Goal: Navigation & Orientation: Find specific page/section

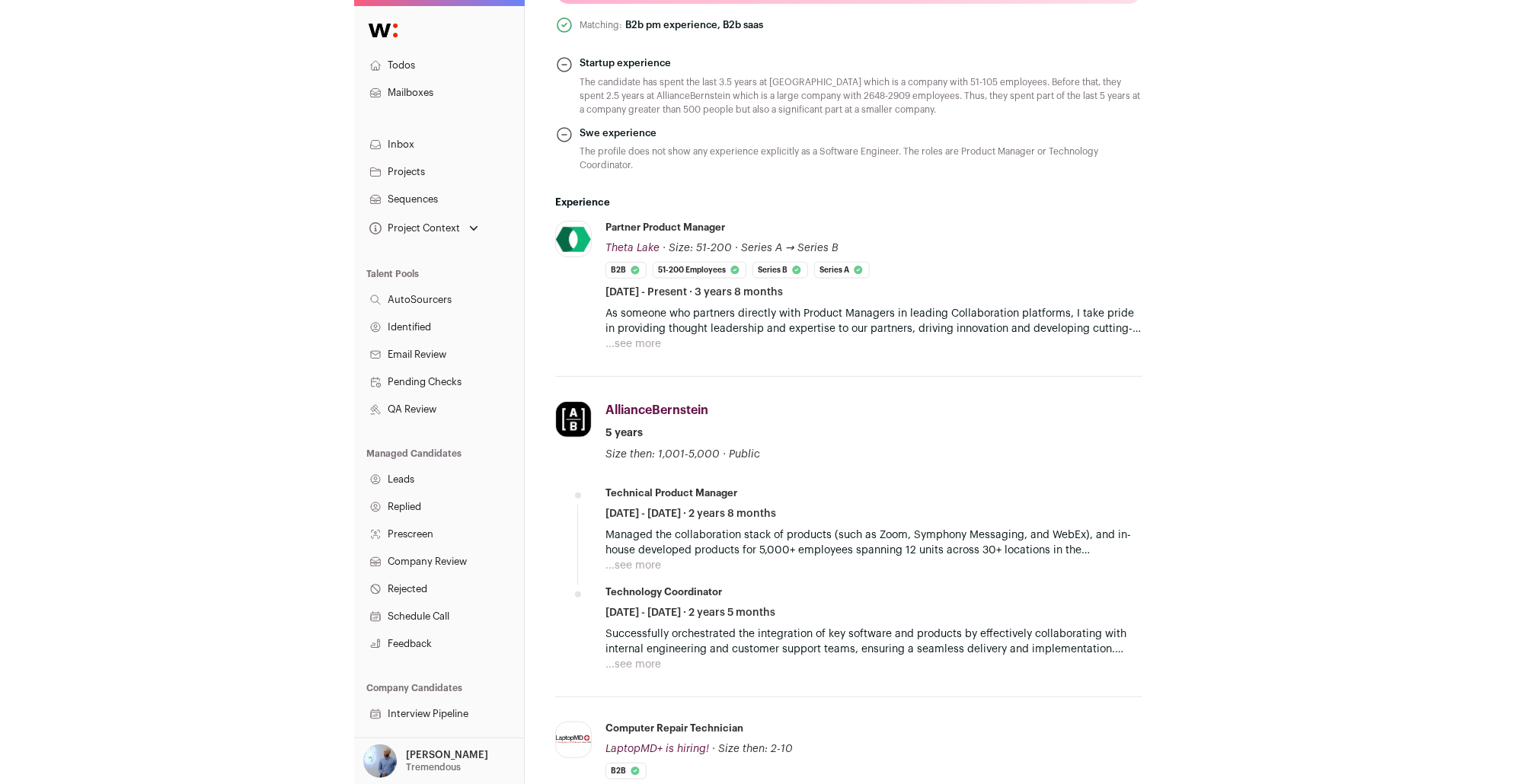
scroll to position [796, 0]
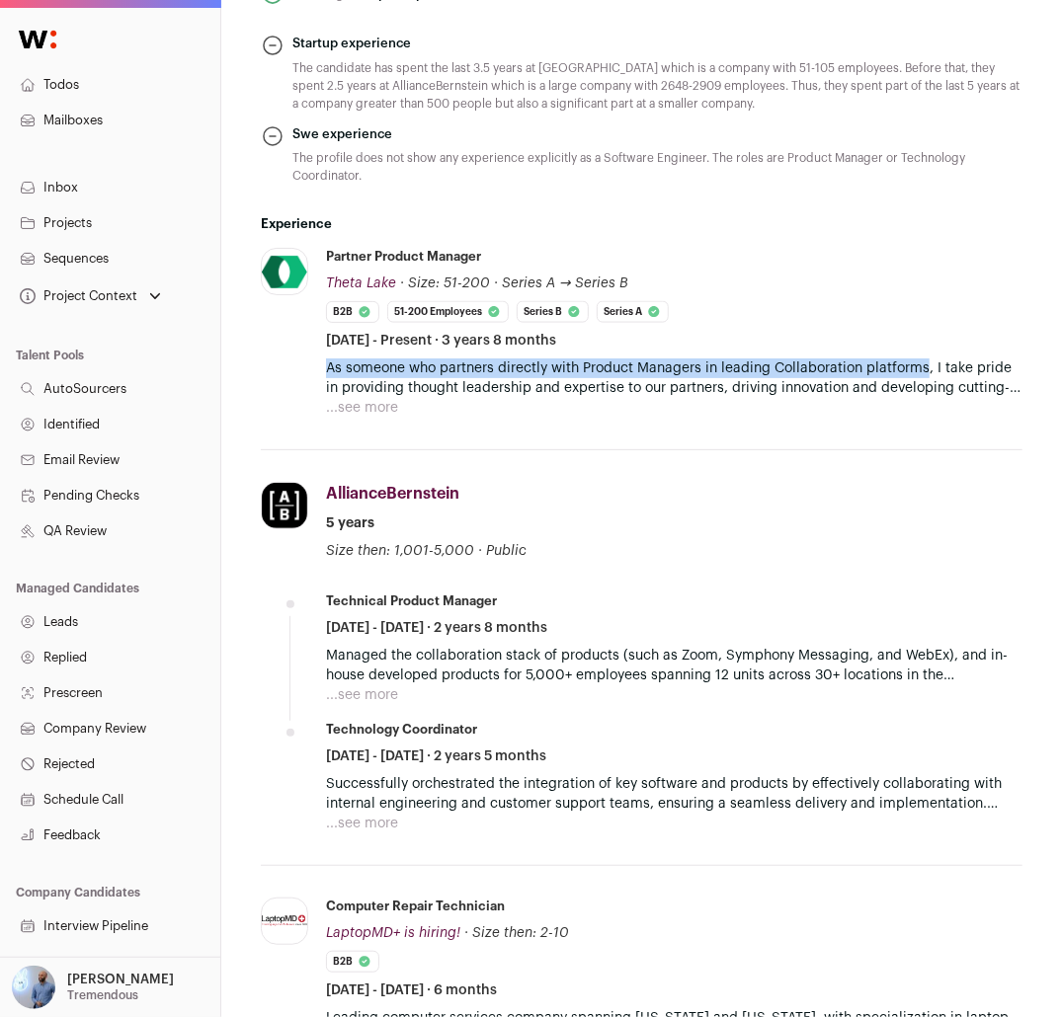
drag, startPoint x: 922, startPoint y: 363, endPoint x: 327, endPoint y: 367, distance: 595.5
click at [327, 367] on p "As someone who partners directly with Product Managers in leading Collaboration…" at bounding box center [674, 378] width 696 height 40
copy p "As someone who partners directly with Product Managers in leading Collaboration…"
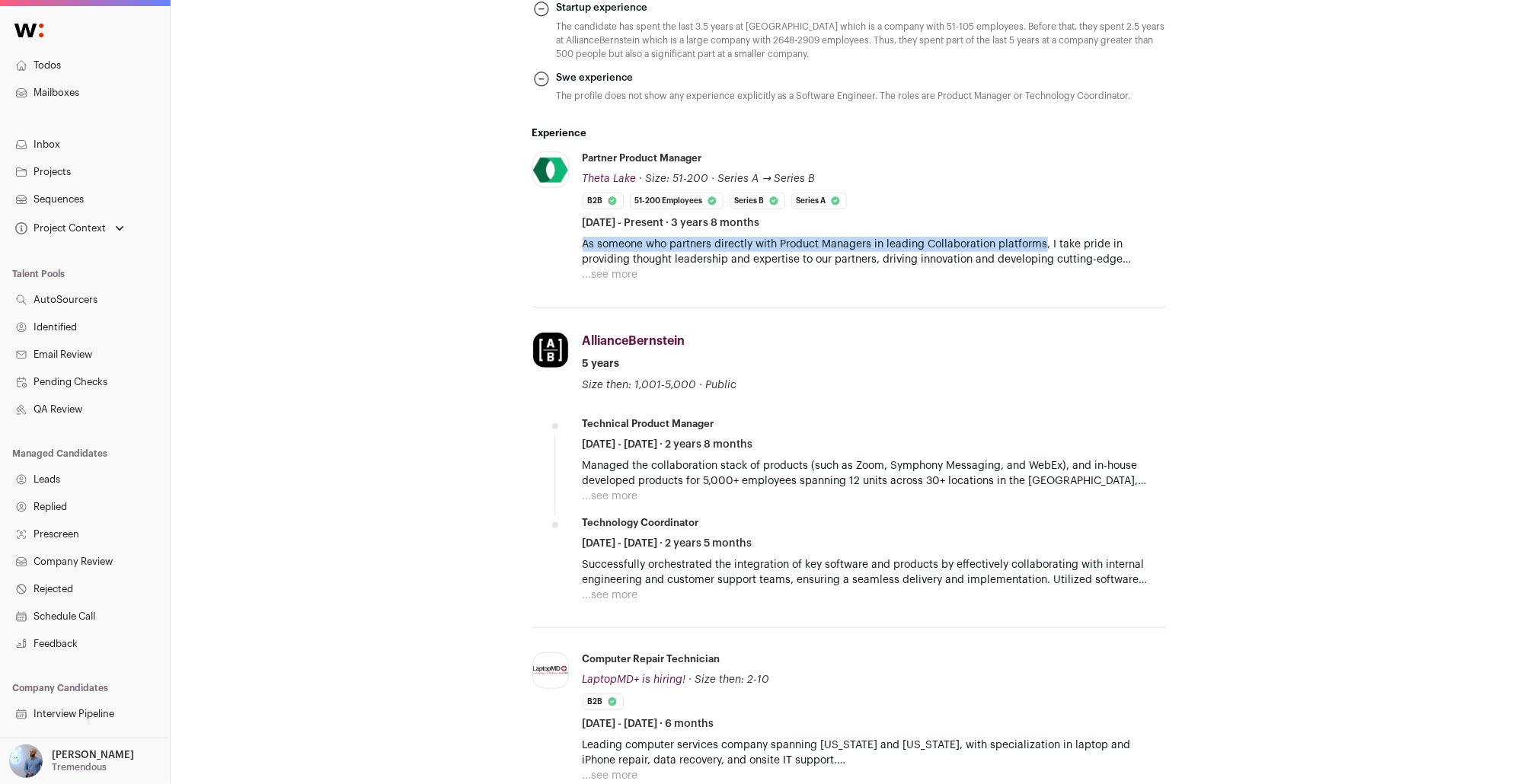
click at [74, 490] on link "Leads" at bounding box center [85, 479] width 170 height 28
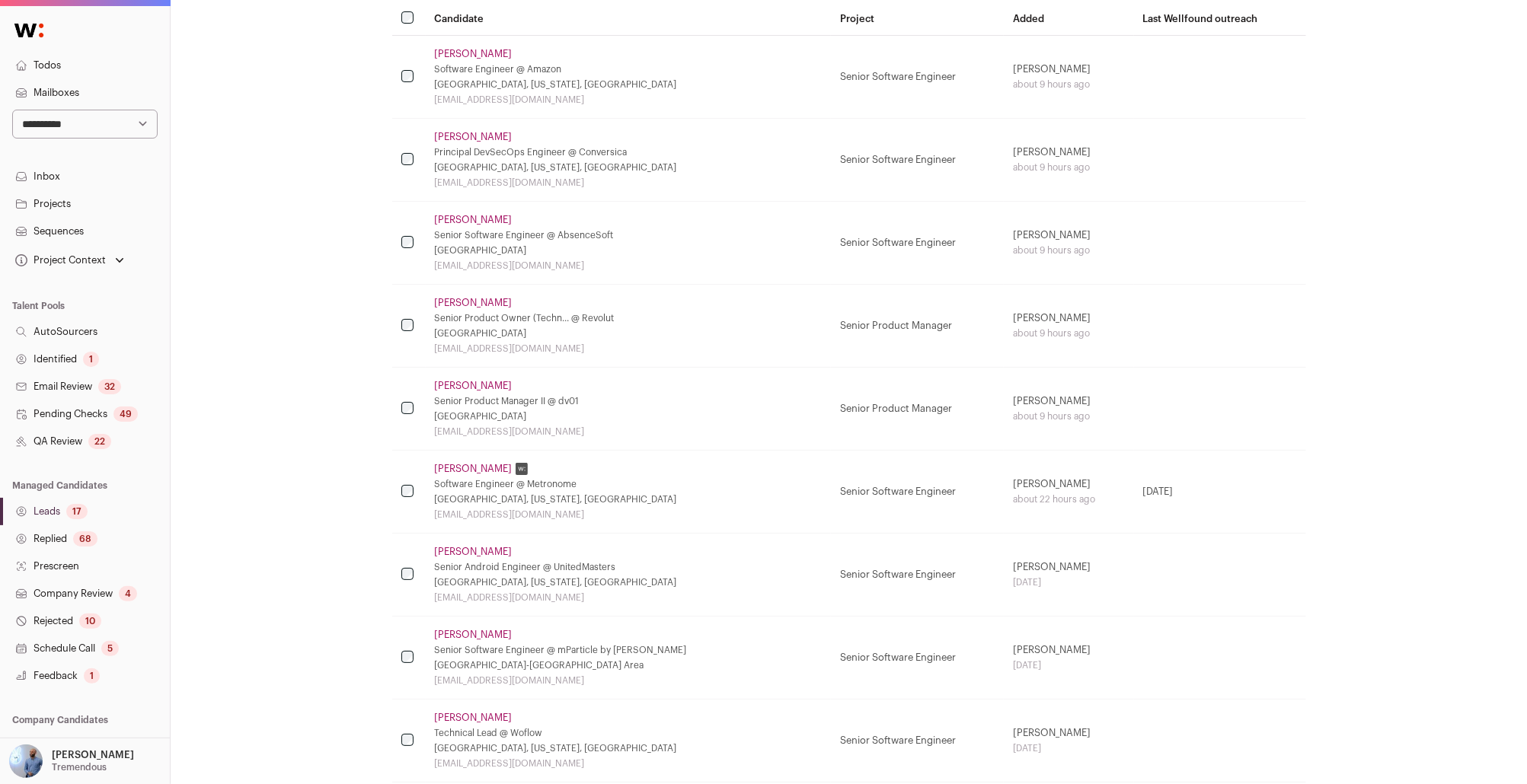
scroll to position [317, 0]
click at [91, 556] on link "Prescreen" at bounding box center [85, 567] width 170 height 28
click at [99, 543] on link "Replied 68" at bounding box center [85, 539] width 170 height 28
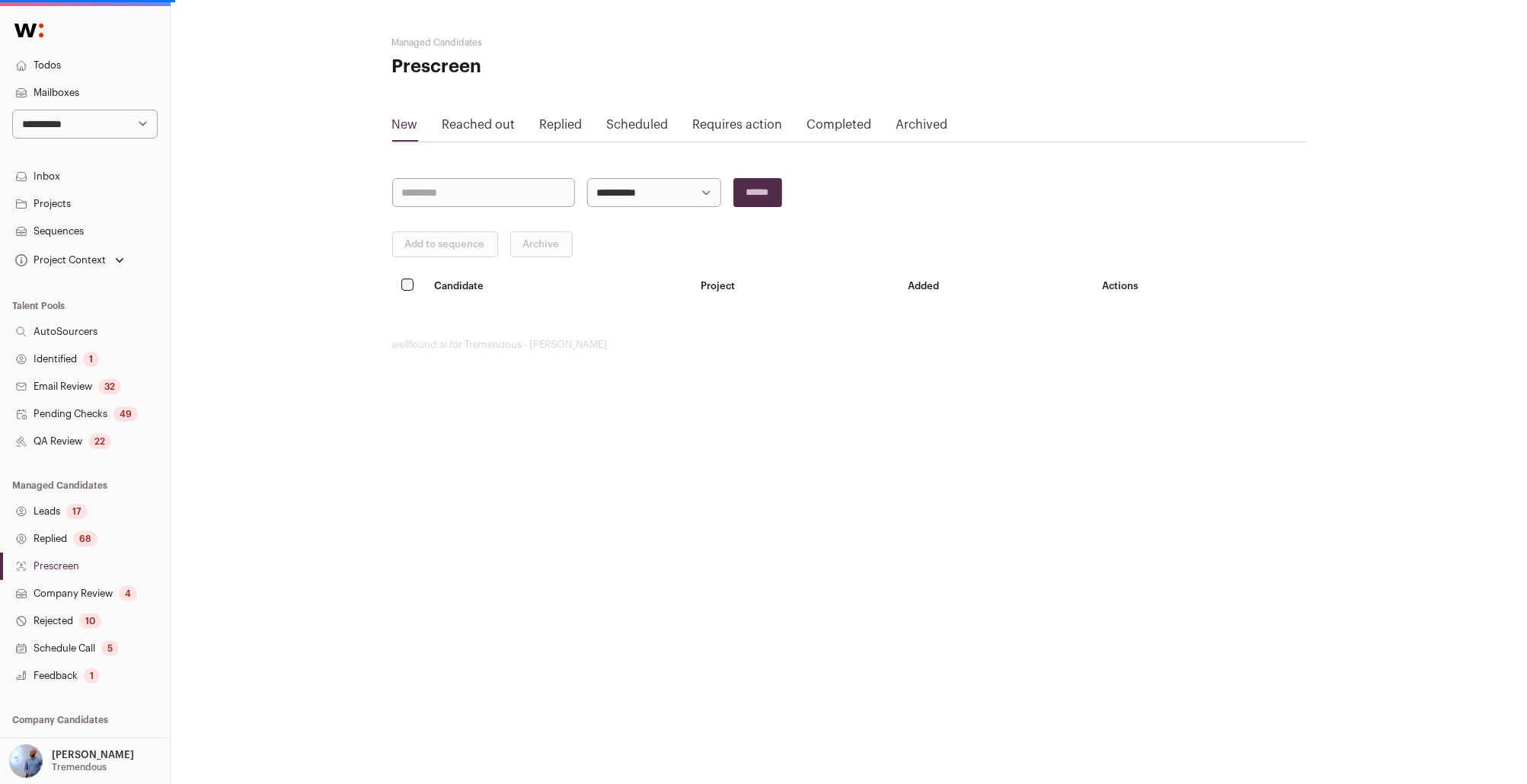
click at [99, 543] on link "Replied 68" at bounding box center [85, 539] width 170 height 28
